Goal: Task Accomplishment & Management: Manage account settings

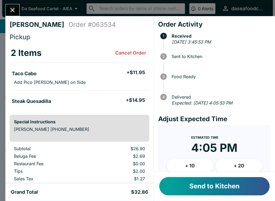
click at [227, 185] on button "Send to Kitchen" at bounding box center [215, 186] width 111 height 18
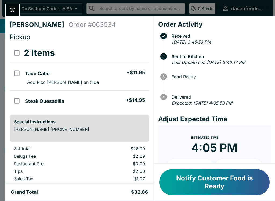
click at [6, 11] on button "Close" at bounding box center [13, 10] width 14 height 12
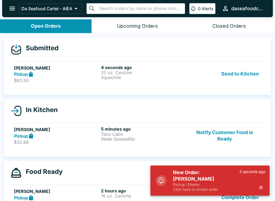
click at [188, 195] on div "New Order: [PERSON_NAME] Pickup / 2 items Click here to review order 3 seconds …" at bounding box center [210, 181] width 119 height 30
click at [176, 183] on p "Pickup / 2 items" at bounding box center [206, 184] width 66 height 5
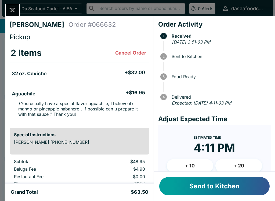
click at [222, 188] on button "Send to Kitchen" at bounding box center [215, 186] width 111 height 18
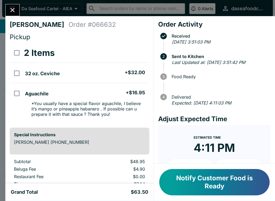
click at [9, 10] on icon "Close" at bounding box center [12, 9] width 7 height 7
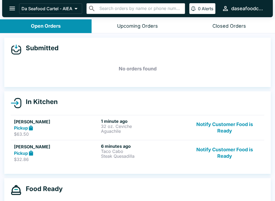
click at [155, 125] on p "32 oz. Ceviche" at bounding box center [143, 126] width 85 height 5
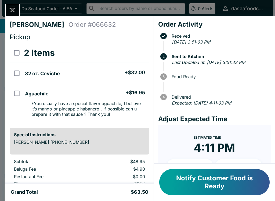
click at [17, 8] on button "Close" at bounding box center [13, 10] width 14 height 12
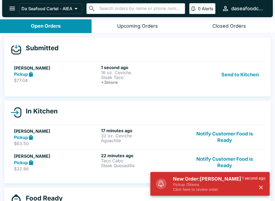
click at [173, 68] on h6 "1 second ago" at bounding box center [143, 67] width 85 height 5
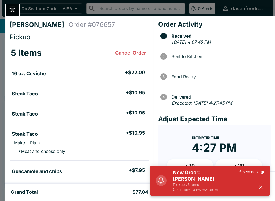
click at [260, 187] on icon "button" at bounding box center [261, 188] width 6 height 6
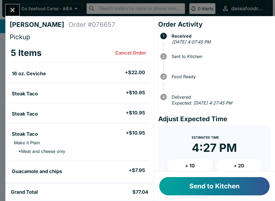
click at [244, 189] on button "Send to Kitchen" at bounding box center [215, 186] width 111 height 18
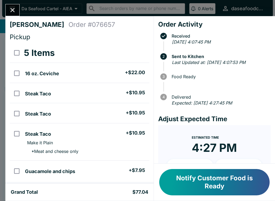
click at [10, 10] on icon "Close" at bounding box center [12, 9] width 7 height 7
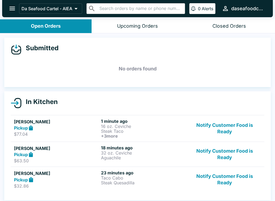
scroll to position [1, 0]
